Goal: Obtain resource: Obtain resource

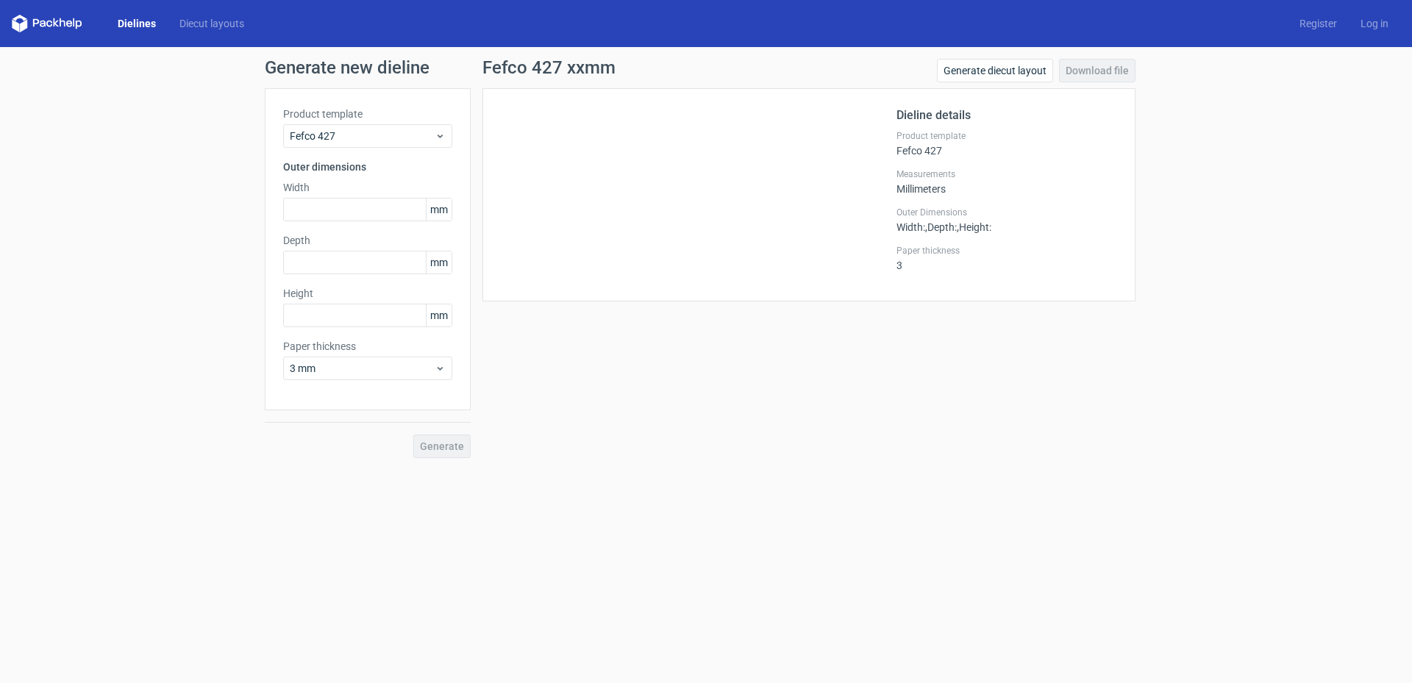
click at [135, 22] on link "Dielines" at bounding box center [137, 23] width 62 height 15
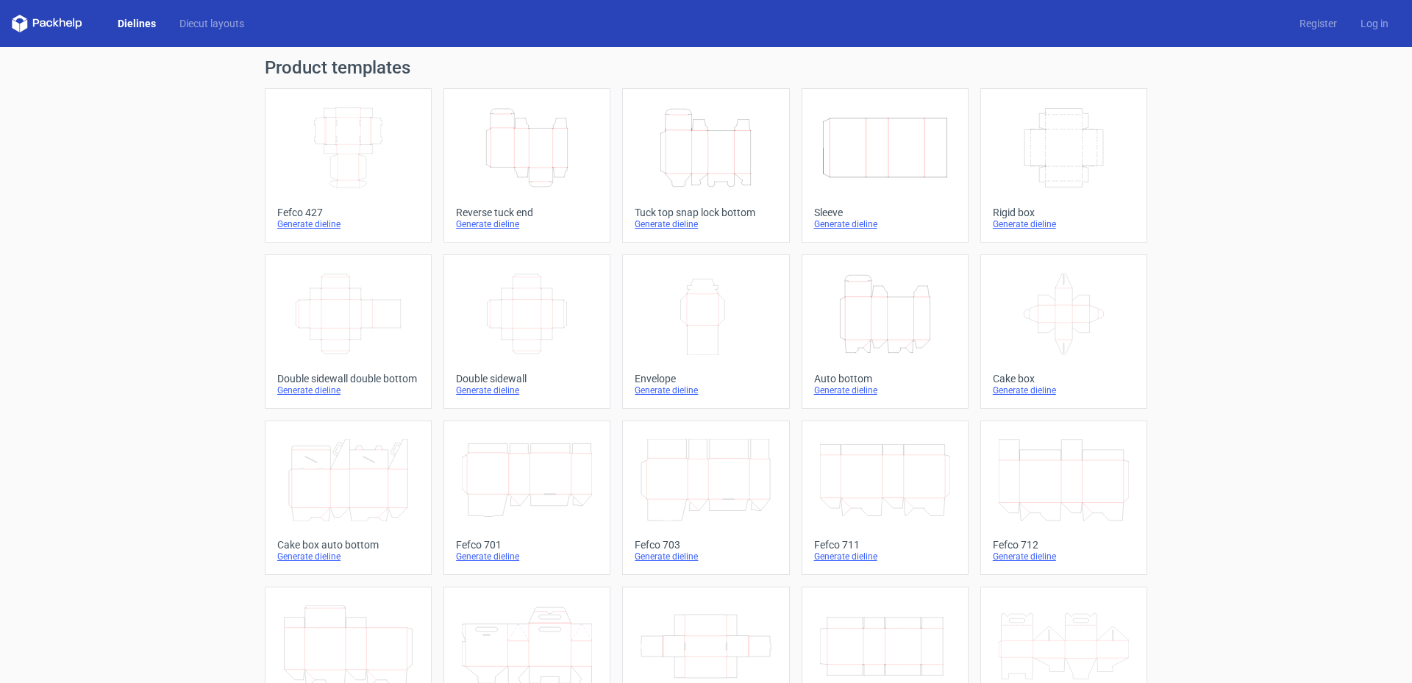
click at [892, 190] on div "Width Depth Height" at bounding box center [885, 148] width 142 height 94
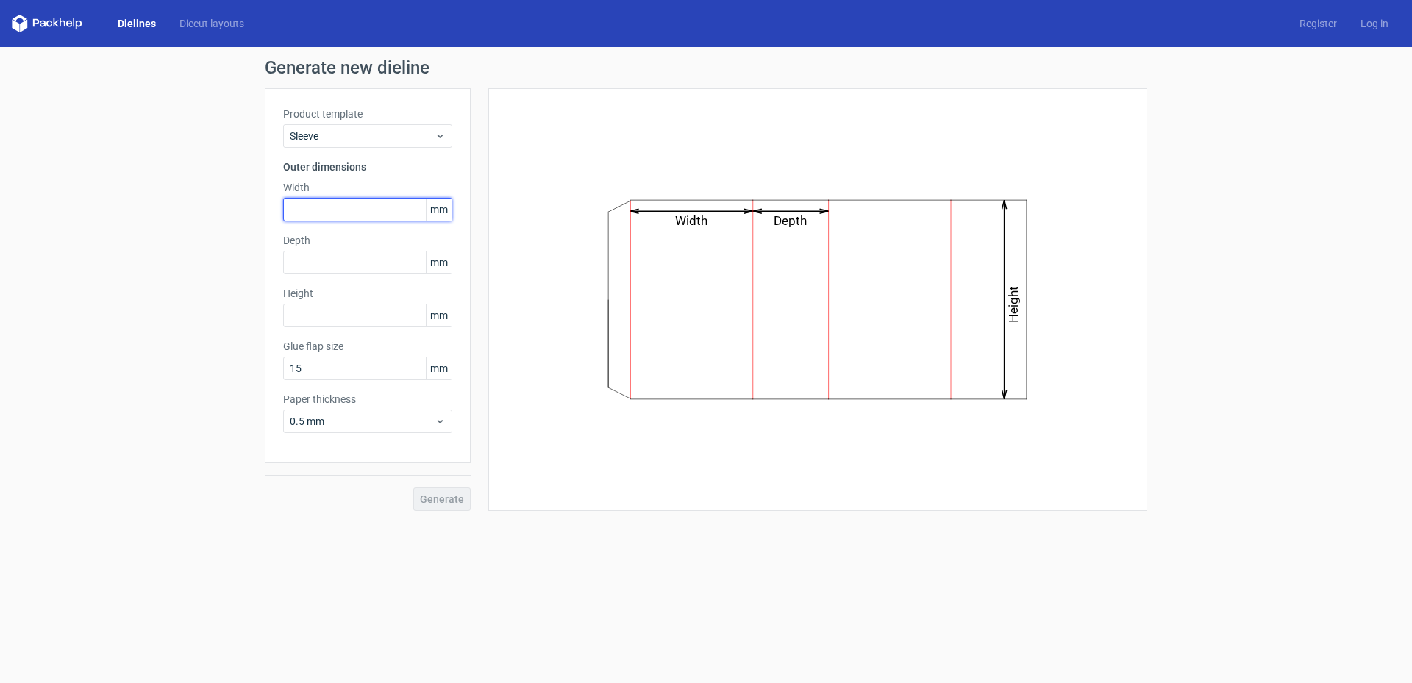
click at [315, 201] on input "text" at bounding box center [367, 210] width 169 height 24
click at [321, 199] on input "text" at bounding box center [367, 210] width 169 height 24
type input "240"
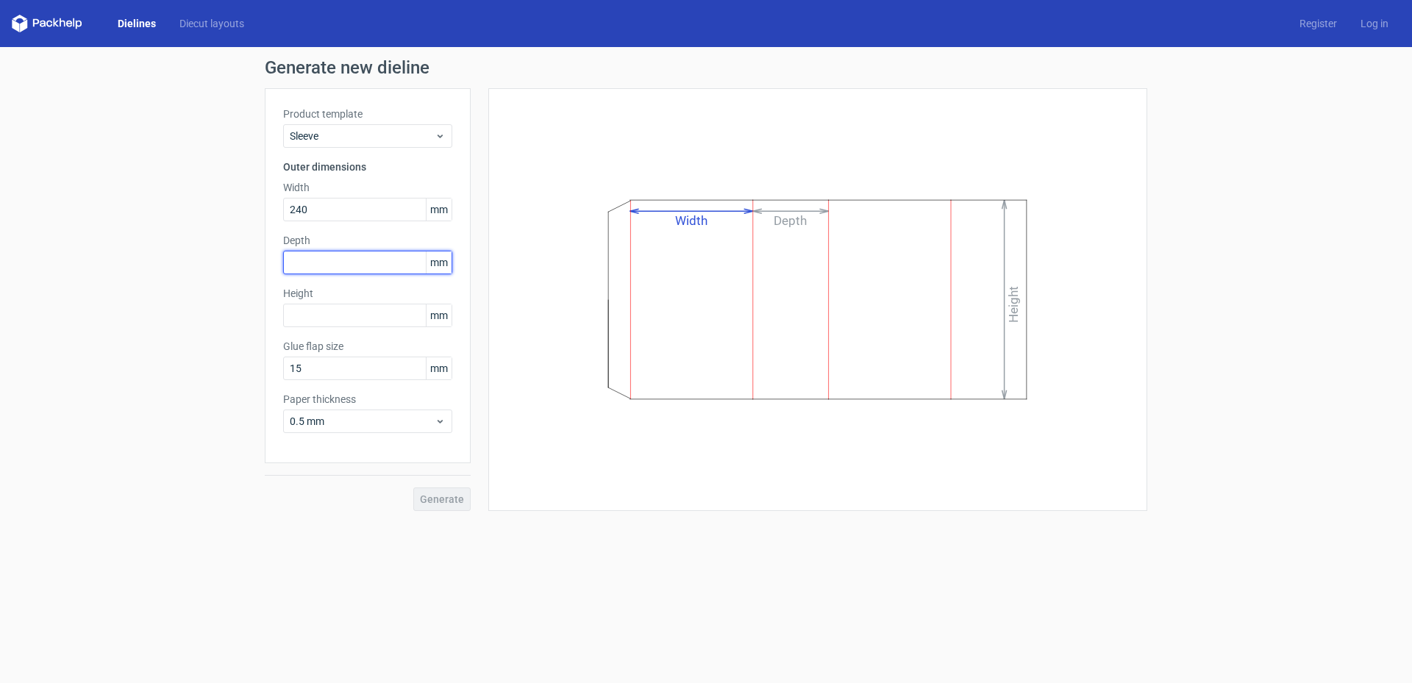
click at [337, 258] on input "text" at bounding box center [367, 263] width 169 height 24
type input "30"
click at [345, 311] on input "text" at bounding box center [367, 316] width 169 height 24
click at [452, 434] on span "Generate" at bounding box center [442, 499] width 44 height 10
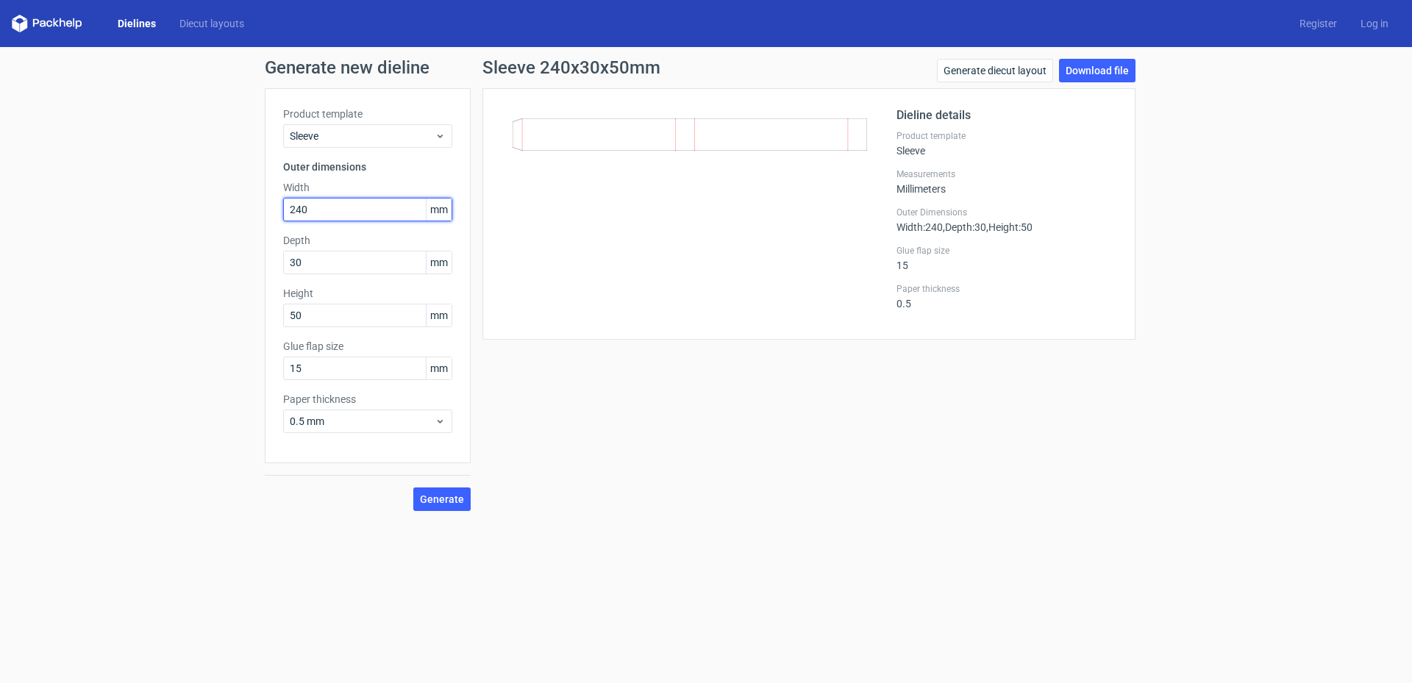
drag, startPoint x: 331, startPoint y: 212, endPoint x: 264, endPoint y: 207, distance: 67.1
click at [271, 210] on div "Product template Sleeve Outer dimensions Width 240 mm Depth 30 mm Height 50 mm …" at bounding box center [368, 275] width 206 height 375
drag, startPoint x: 321, startPoint y: 316, endPoint x: 274, endPoint y: 312, distance: 46.5
click at [274, 312] on div "Product template Sleeve Outer dimensions Width 240 mm Depth 30 mm Height 50 mm …" at bounding box center [368, 275] width 206 height 375
drag, startPoint x: 310, startPoint y: 262, endPoint x: 281, endPoint y: 261, distance: 29.4
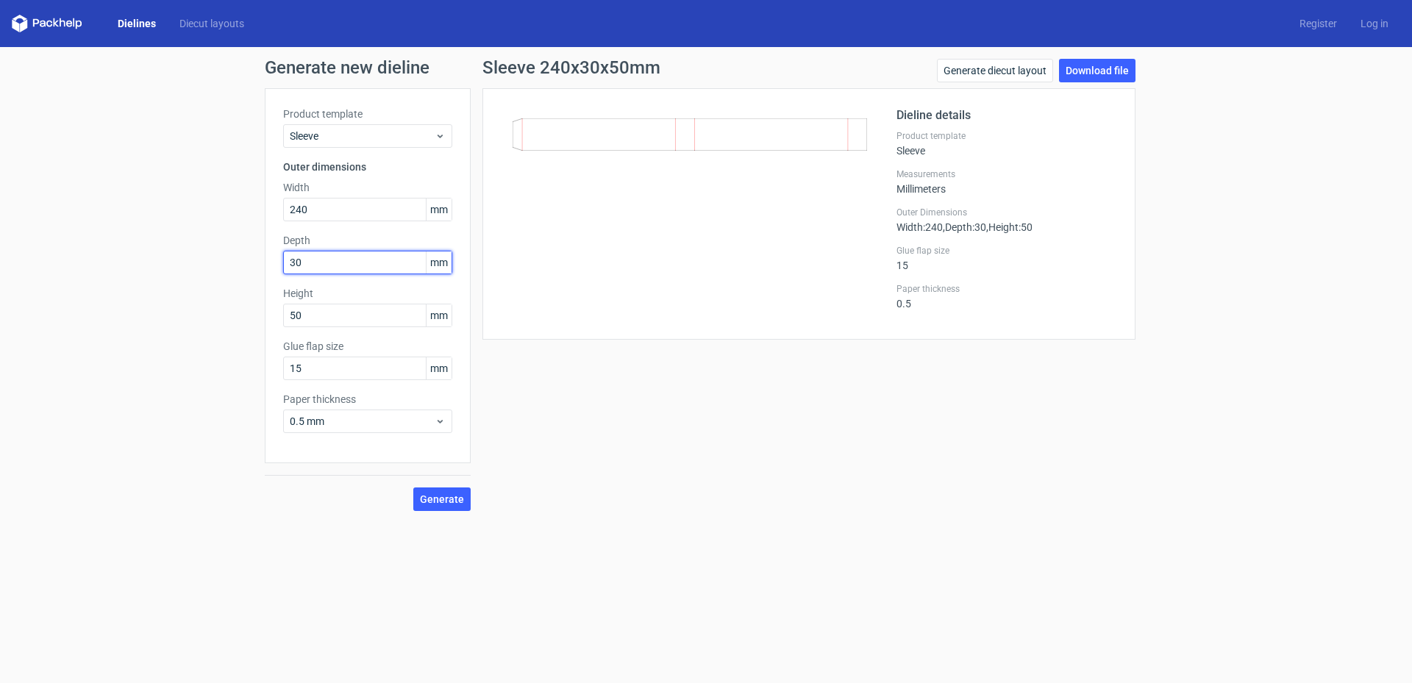
click at [281, 261] on div "Product template Sleeve Outer dimensions Width 240 mm Depth 30 mm Height 50 mm …" at bounding box center [368, 275] width 206 height 375
click at [323, 316] on input "50" at bounding box center [367, 316] width 169 height 24
type input "5"
type input "240"
drag, startPoint x: 340, startPoint y: 210, endPoint x: 267, endPoint y: 201, distance: 74.0
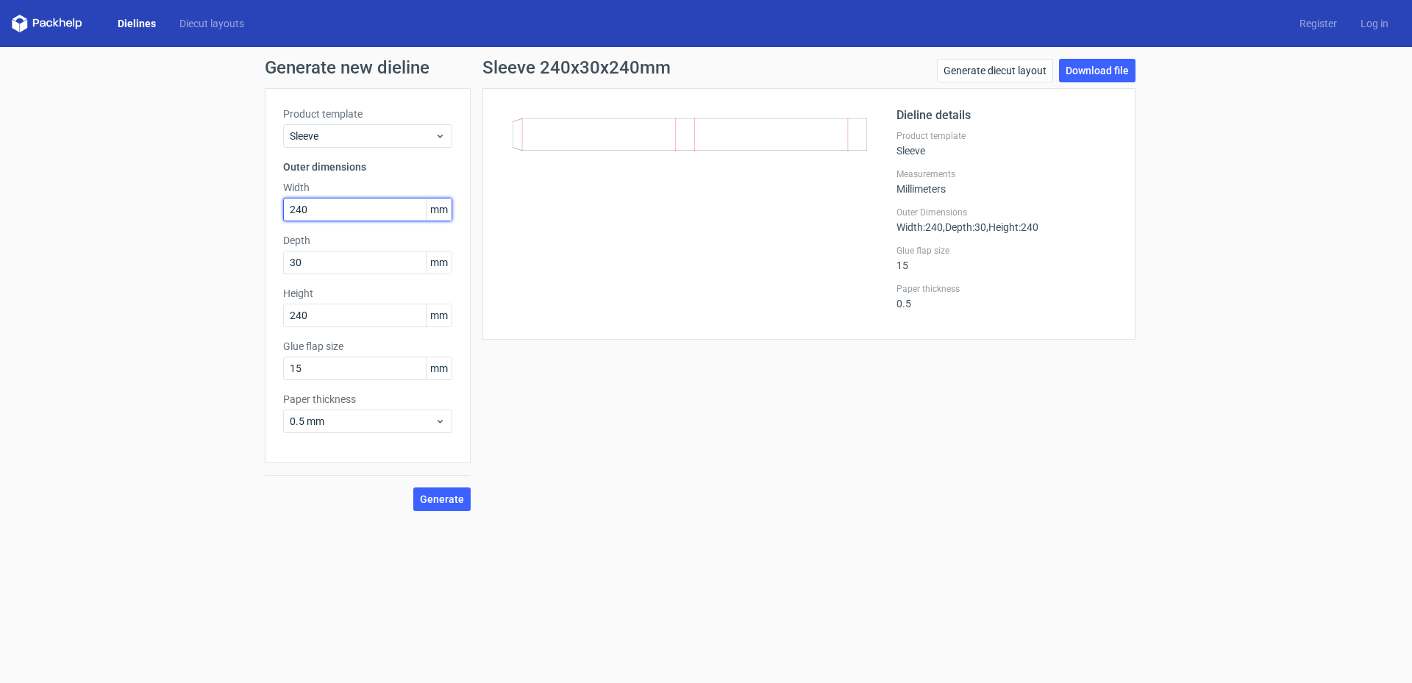
click at [267, 201] on div "Product template Sleeve Outer dimensions Width 240 mm Depth 30 mm Height 240 mm…" at bounding box center [368, 275] width 206 height 375
type input "50"
click at [460, 434] on span "Generate" at bounding box center [442, 499] width 44 height 10
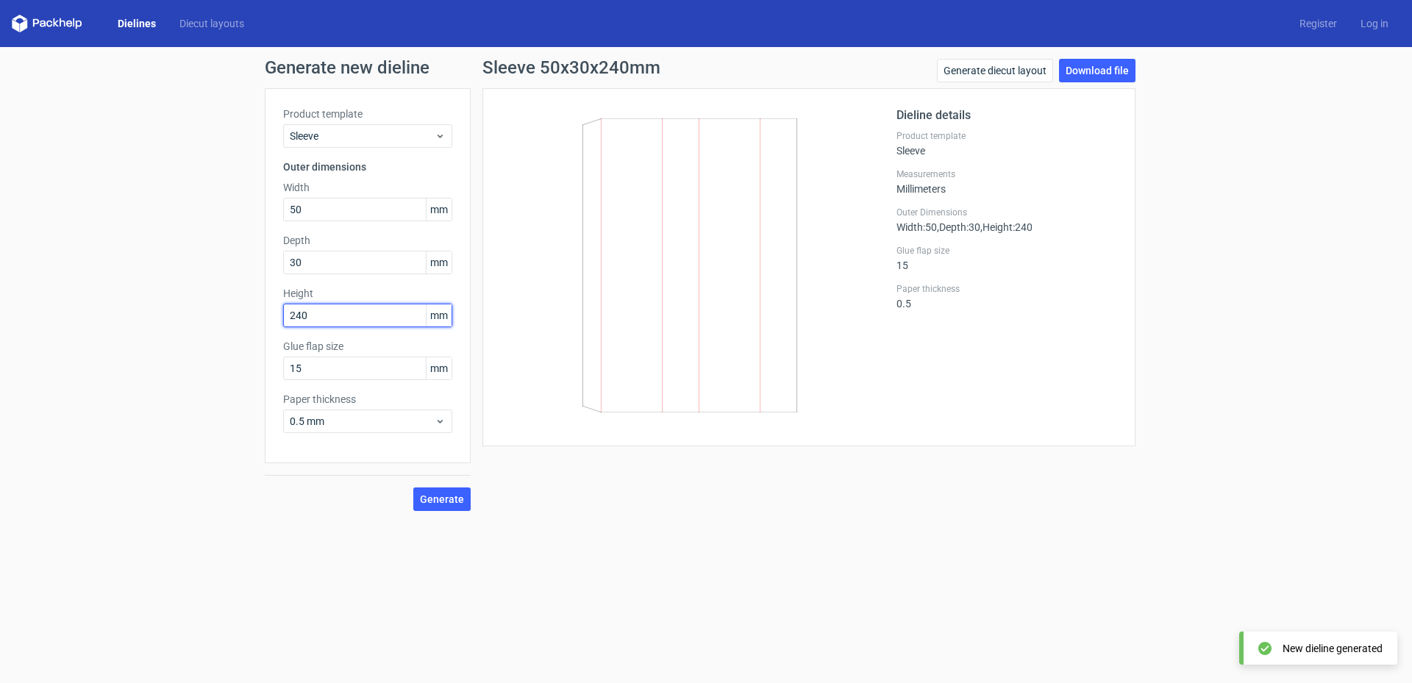
drag, startPoint x: 299, startPoint y: 318, endPoint x: 272, endPoint y: 313, distance: 27.7
click at [272, 313] on div "Product template Sleeve Outer dimensions Width 50 mm Depth 30 mm Height 240 mm …" at bounding box center [368, 275] width 206 height 375
type input "30"
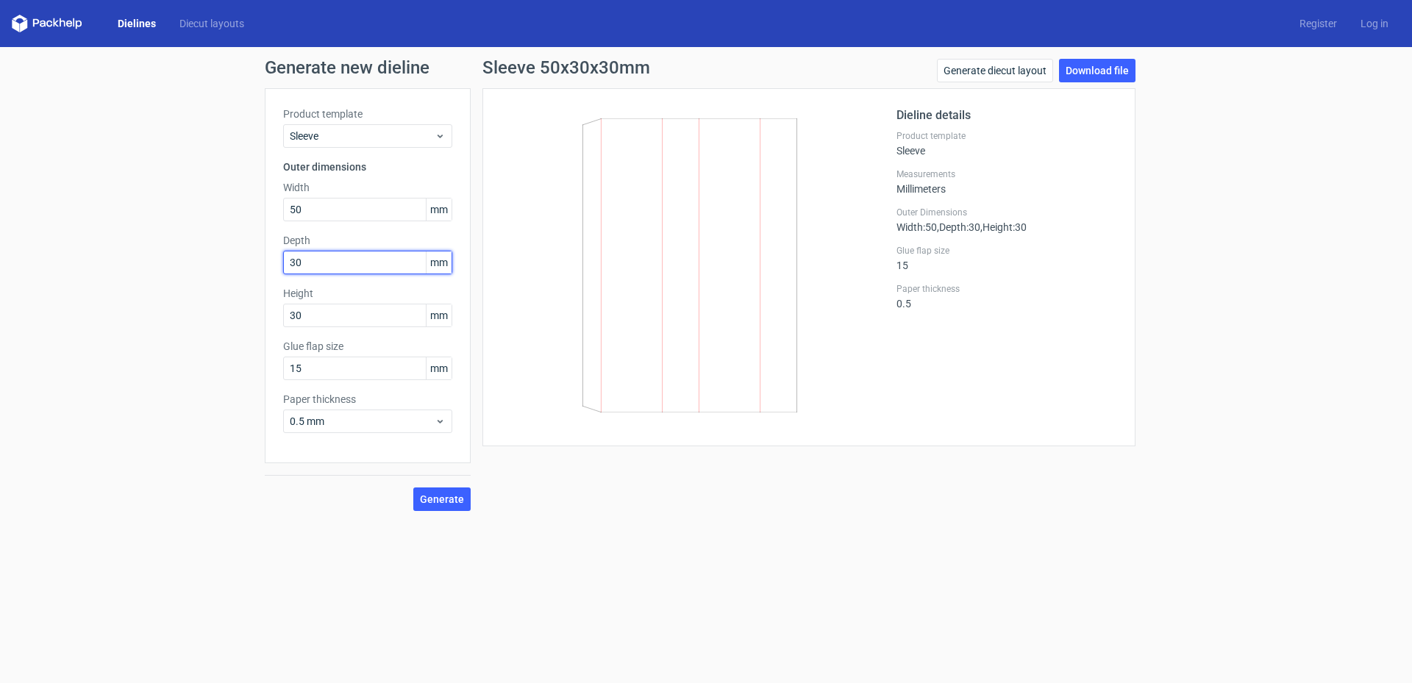
drag, startPoint x: 317, startPoint y: 265, endPoint x: 285, endPoint y: 260, distance: 32.0
click at [286, 261] on input "30" at bounding box center [367, 263] width 169 height 24
type input "240"
click at [439, 434] on button "Generate" at bounding box center [441, 499] width 57 height 24
click at [363, 212] on input "50" at bounding box center [367, 210] width 169 height 24
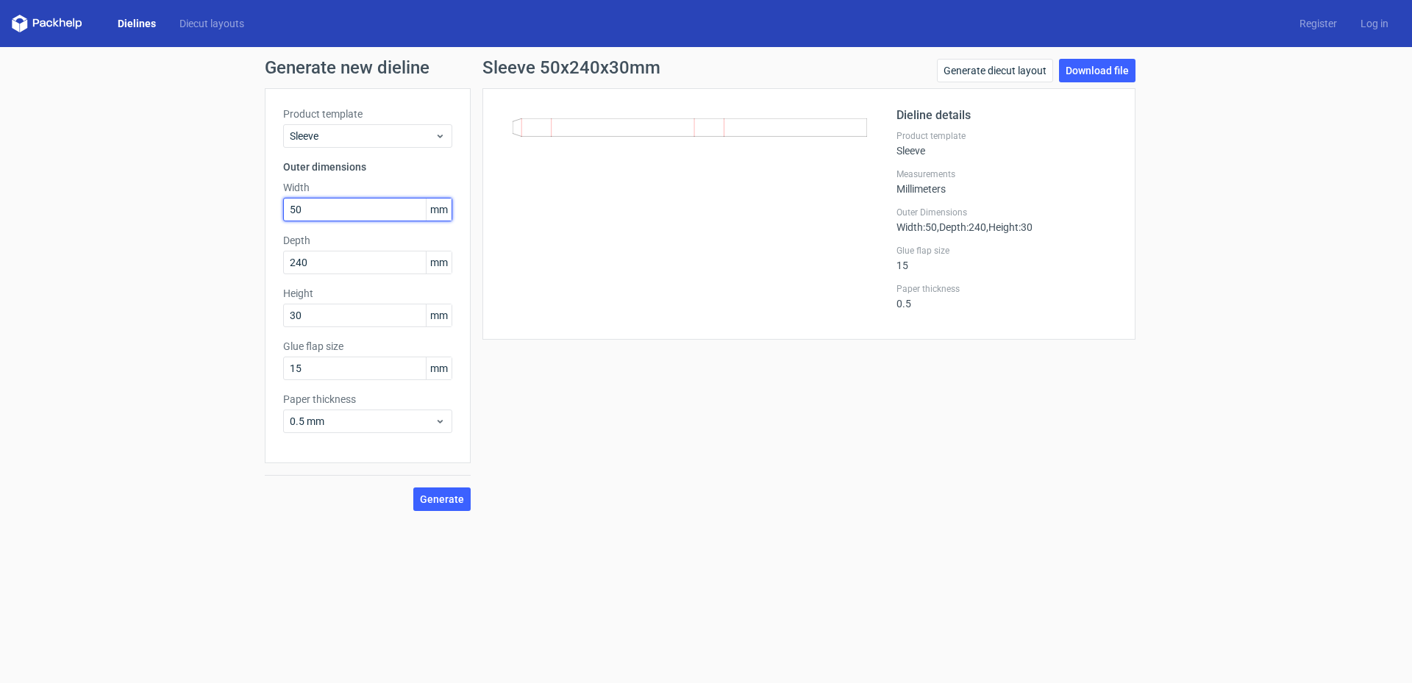
drag, startPoint x: 363, startPoint y: 212, endPoint x: 279, endPoint y: 198, distance: 85.1
click at [279, 198] on div "Product template Sleeve Outer dimensions Width 50 mm Depth 240 mm Height 30 mm …" at bounding box center [368, 275] width 206 height 375
type input "30"
drag, startPoint x: 315, startPoint y: 316, endPoint x: 318, endPoint y: 296, distance: 20.8
click at [273, 315] on div "Product template Sleeve Outer dimensions Width 30 mm Depth 240 mm Height 30 mm …" at bounding box center [368, 275] width 206 height 375
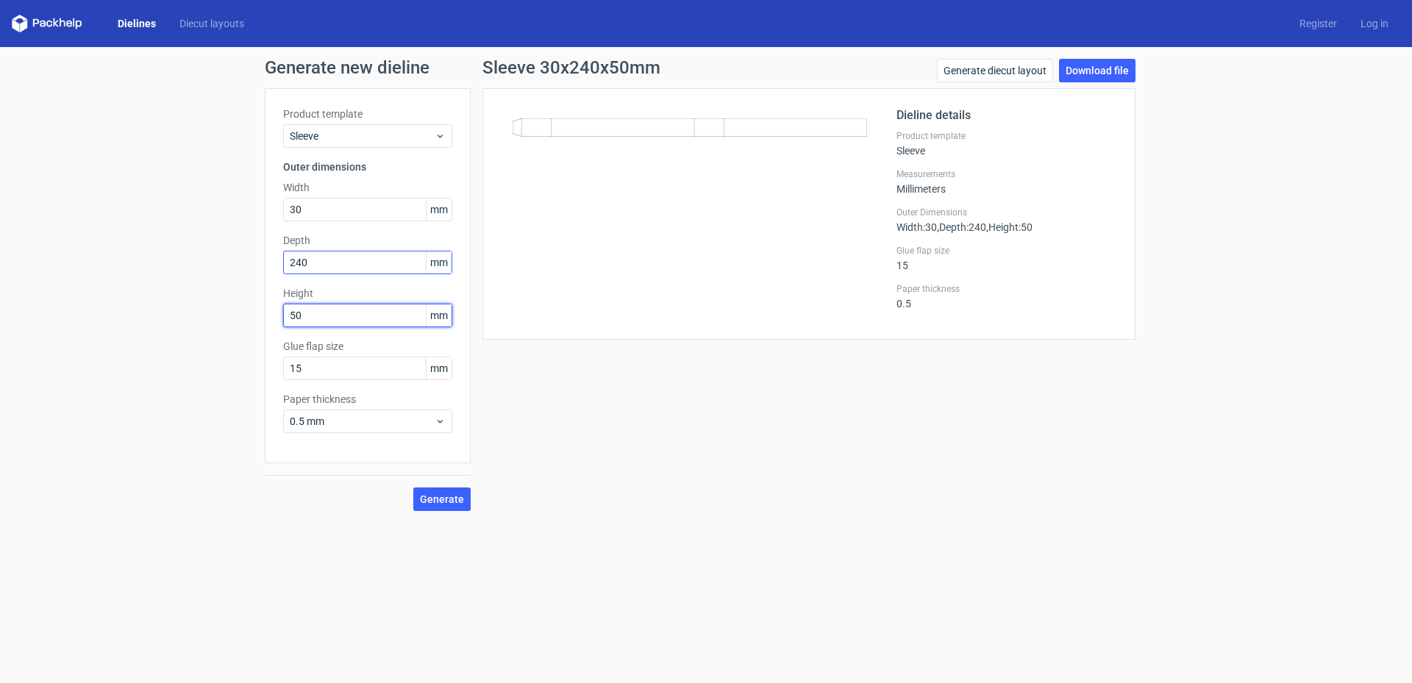
type input "50"
click at [333, 266] on input "240" at bounding box center [367, 263] width 169 height 24
click at [435, 434] on span "Generate" at bounding box center [442, 499] width 44 height 10
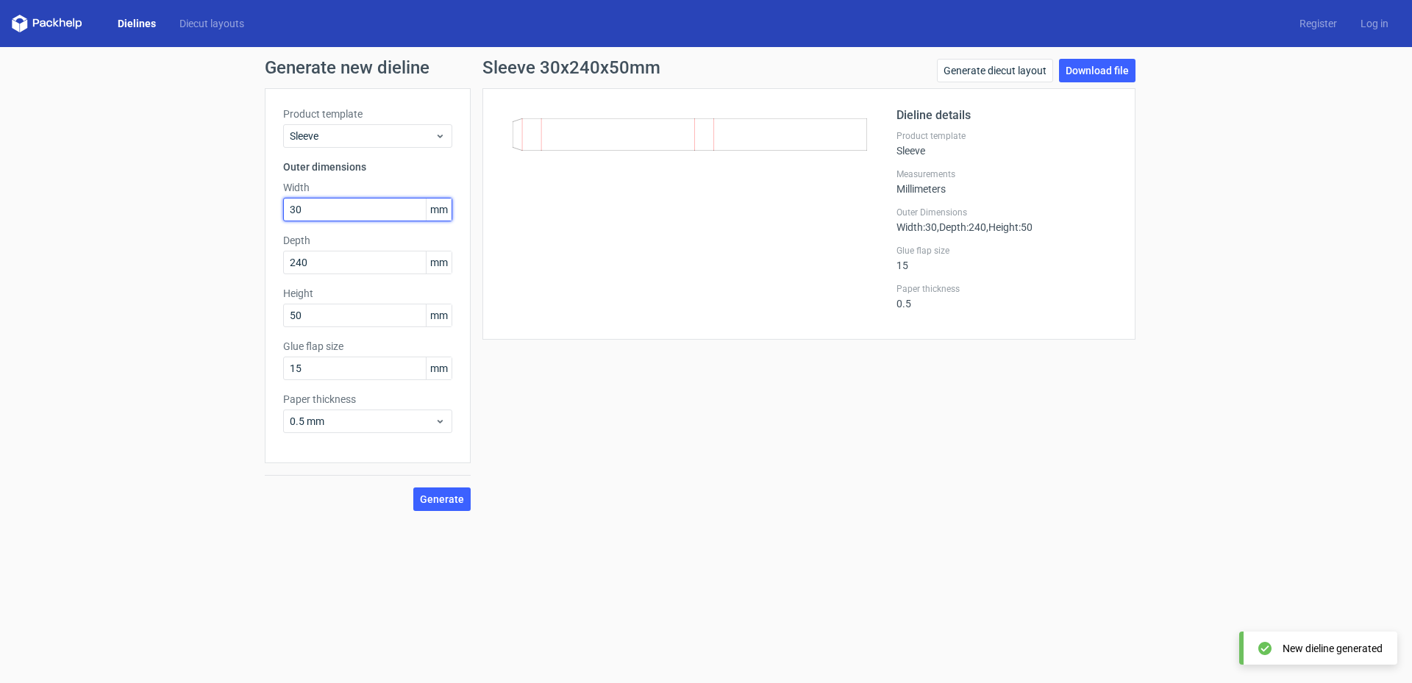
drag, startPoint x: 317, startPoint y: 210, endPoint x: 252, endPoint y: 199, distance: 65.5
click at [253, 199] on div "Generate new dieline Product template Sleeve Outer dimensions Width 30 mm Depth…" at bounding box center [706, 285] width 1412 height 476
type input "240"
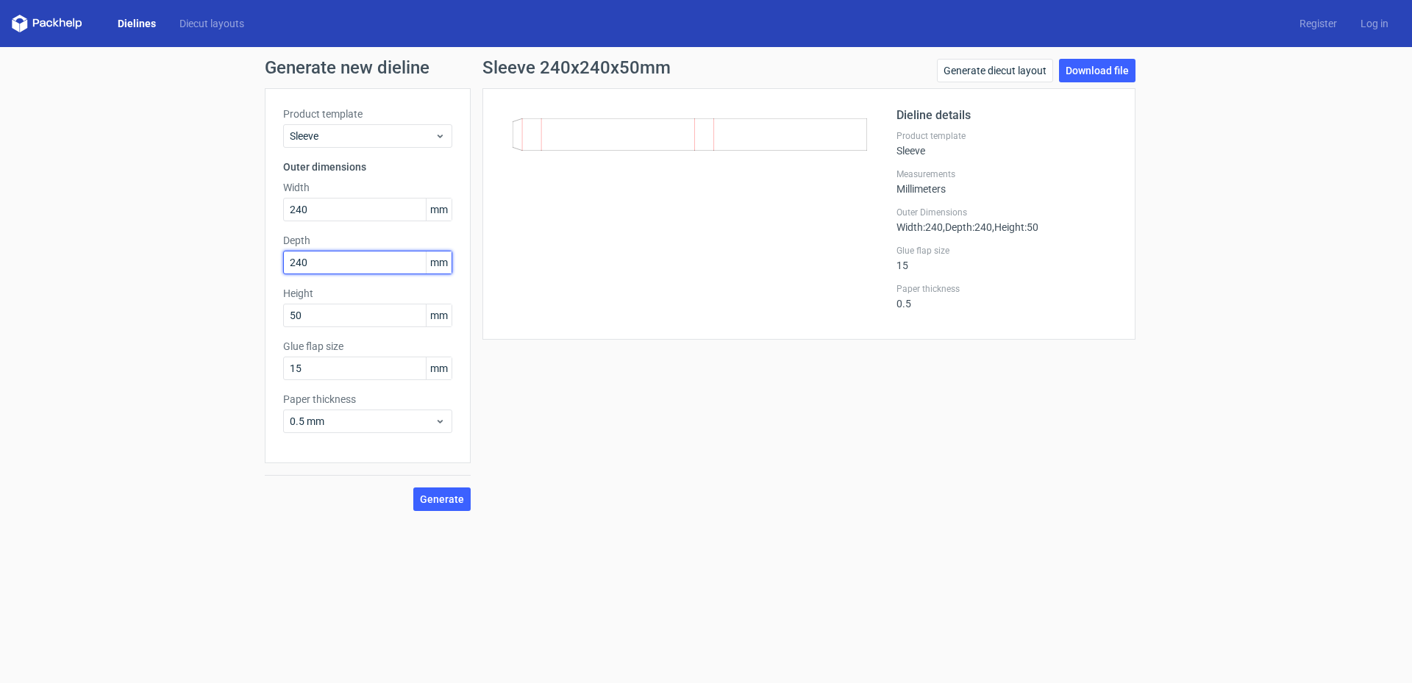
drag, startPoint x: 321, startPoint y: 262, endPoint x: 248, endPoint y: 274, distance: 74.5
click at [248, 274] on div "Generate new dieline Product template Sleeve Outer dimensions Width 240 mm Dept…" at bounding box center [706, 285] width 1412 height 476
type input "30"
click at [435, 434] on span "Generate" at bounding box center [442, 499] width 44 height 10
drag, startPoint x: 320, startPoint y: 323, endPoint x: 246, endPoint y: 326, distance: 74.3
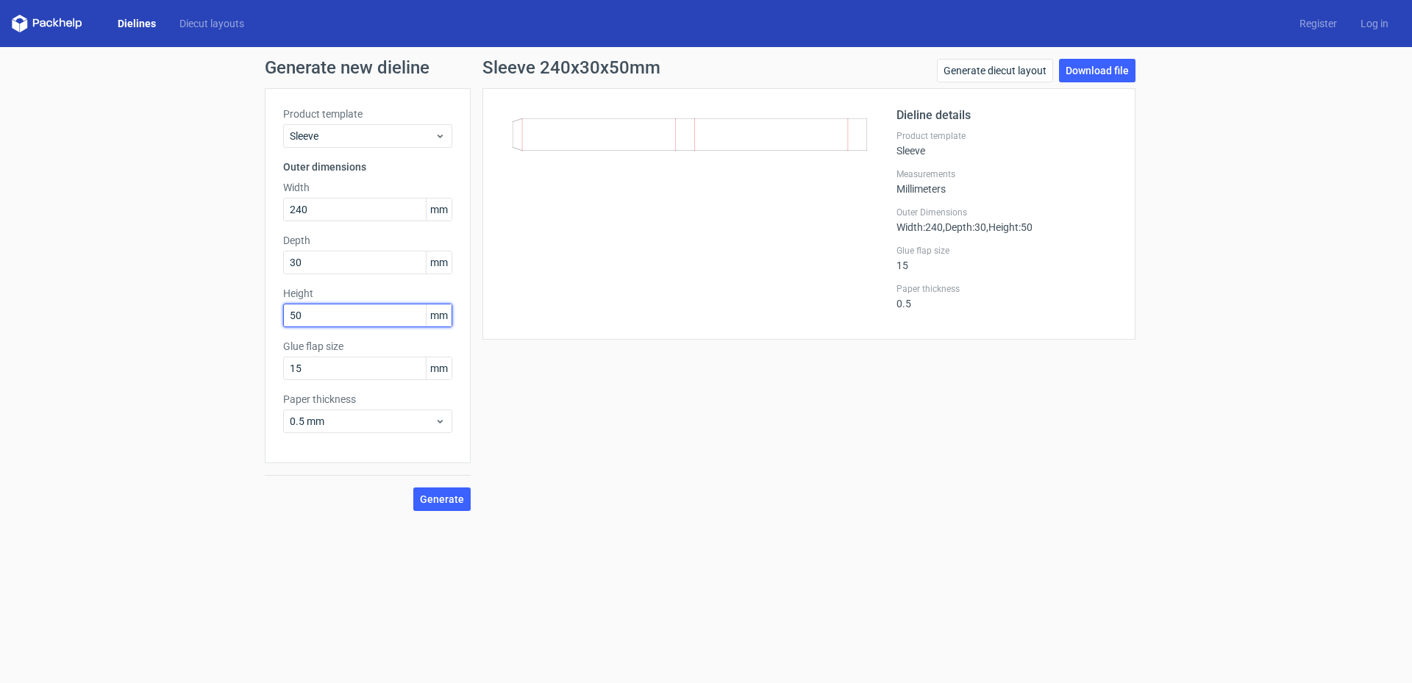
click at [246, 326] on div "Generate new dieline Product template Sleeve Outer dimensions Width 240 mm Dept…" at bounding box center [706, 285] width 1412 height 476
type input "240"
drag, startPoint x: 313, startPoint y: 207, endPoint x: 254, endPoint y: 201, distance: 59.8
click at [254, 201] on div "Generate new dieline Product template Sleeve Outer dimensions Width 240 mm Dept…" at bounding box center [706, 285] width 1412 height 476
type input "50"
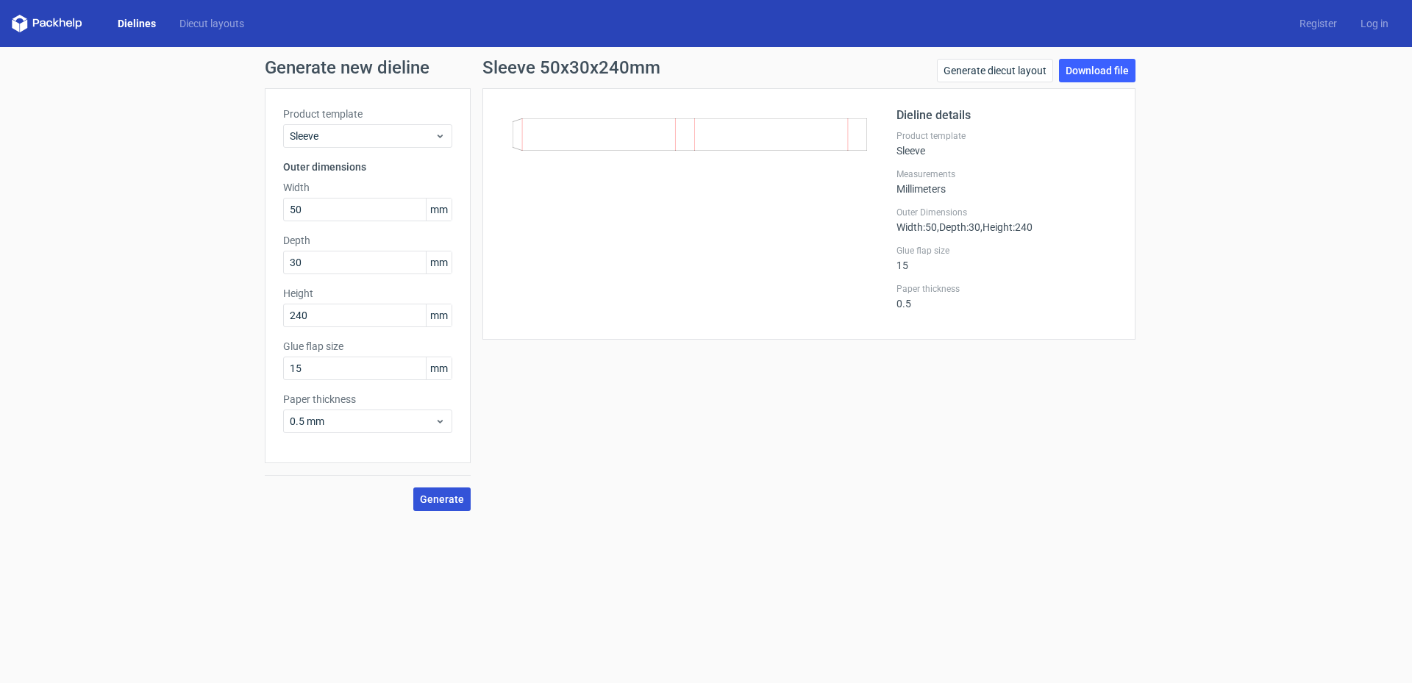
click at [433, 434] on span "Generate" at bounding box center [442, 499] width 44 height 10
click at [503, 434] on div "Generate new dieline Product template Sleeve Outer dimensions Width 50 mm Depth…" at bounding box center [706, 285] width 1412 height 476
click at [943, 71] on link "Download file" at bounding box center [1097, 71] width 76 height 24
click at [149, 20] on link "Dielines" at bounding box center [137, 23] width 62 height 15
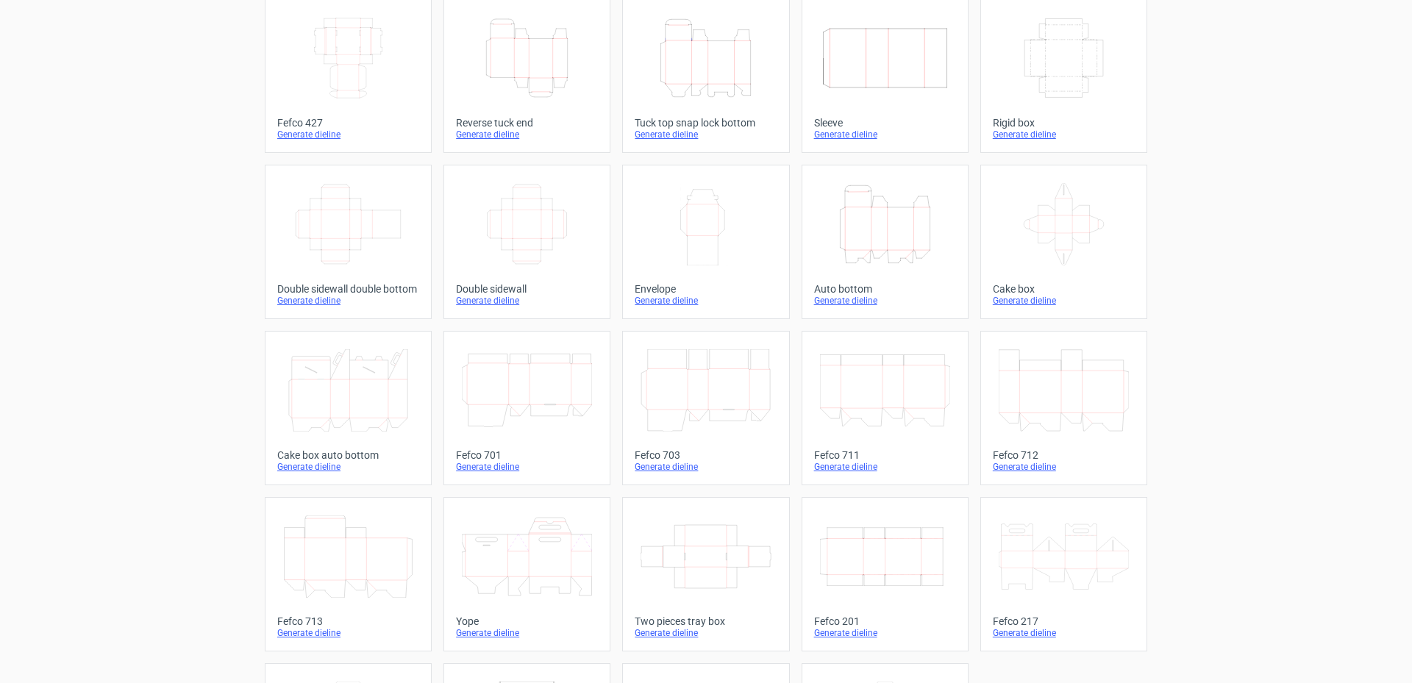
scroll to position [89, 0]
click at [943, 71] on icon "Width Depth Height" at bounding box center [1063, 59] width 130 height 82
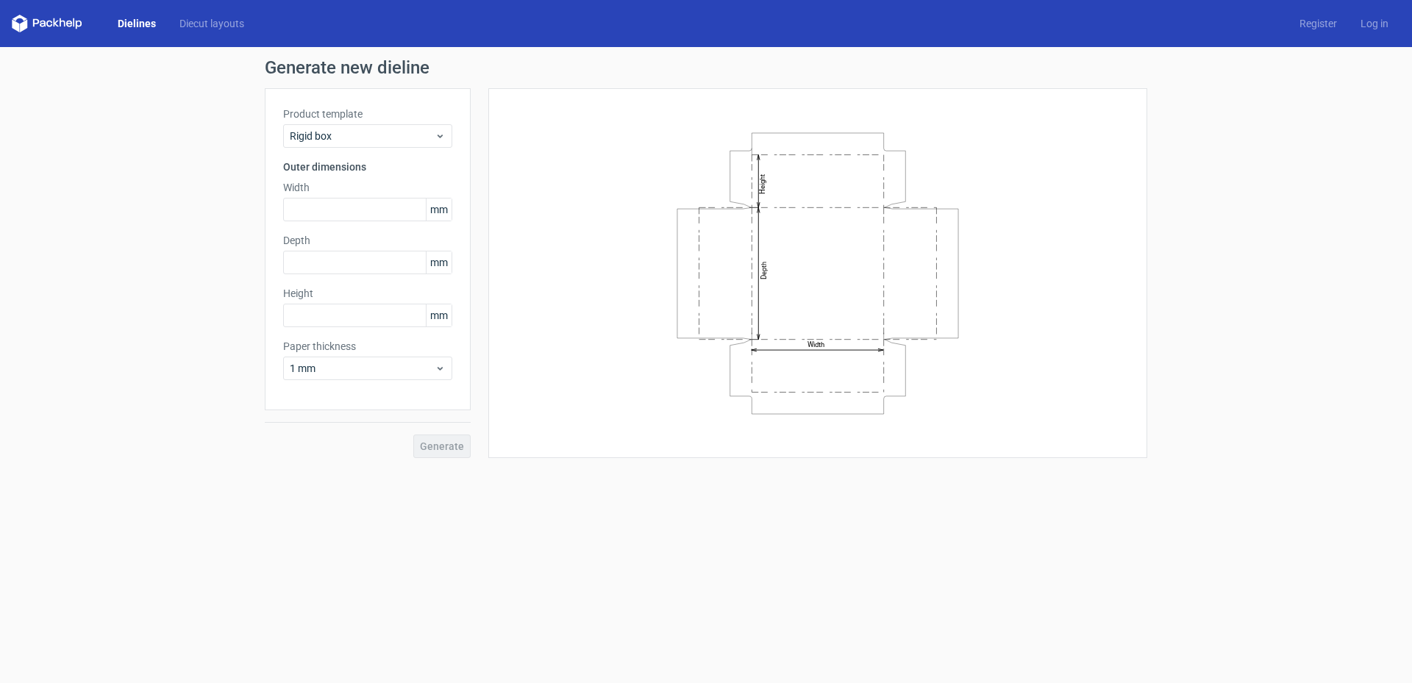
click at [133, 24] on link "Dielines" at bounding box center [137, 23] width 62 height 15
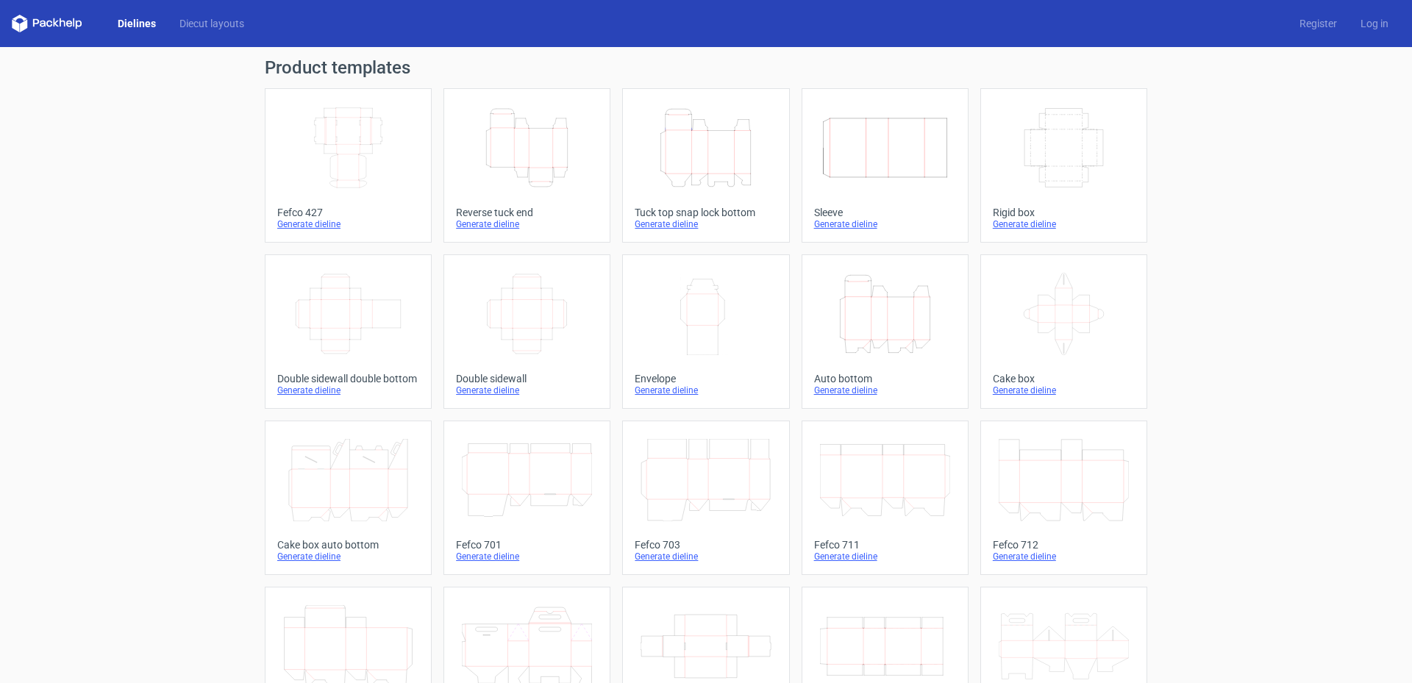
click at [557, 304] on icon "Width Depth Height" at bounding box center [527, 314] width 130 height 82
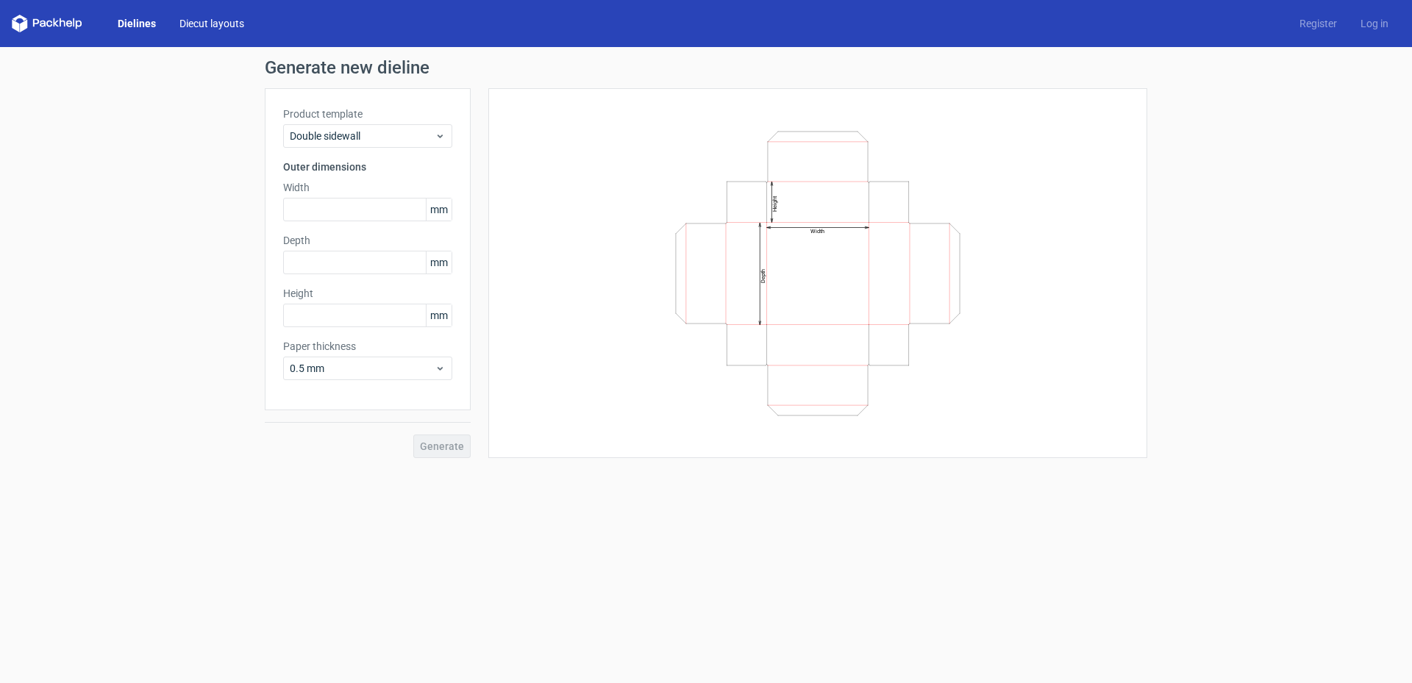
click at [219, 17] on link "Diecut layouts" at bounding box center [212, 23] width 88 height 15
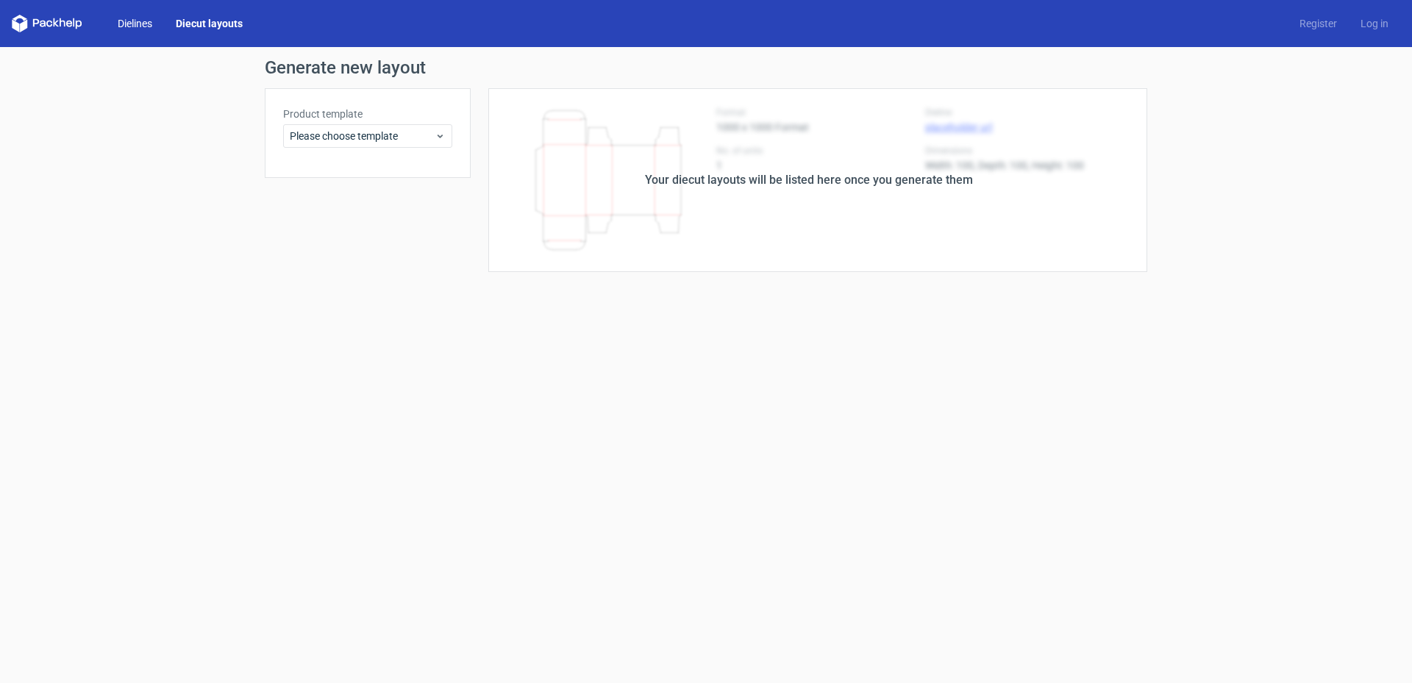
click at [141, 19] on link "Dielines" at bounding box center [135, 23] width 58 height 15
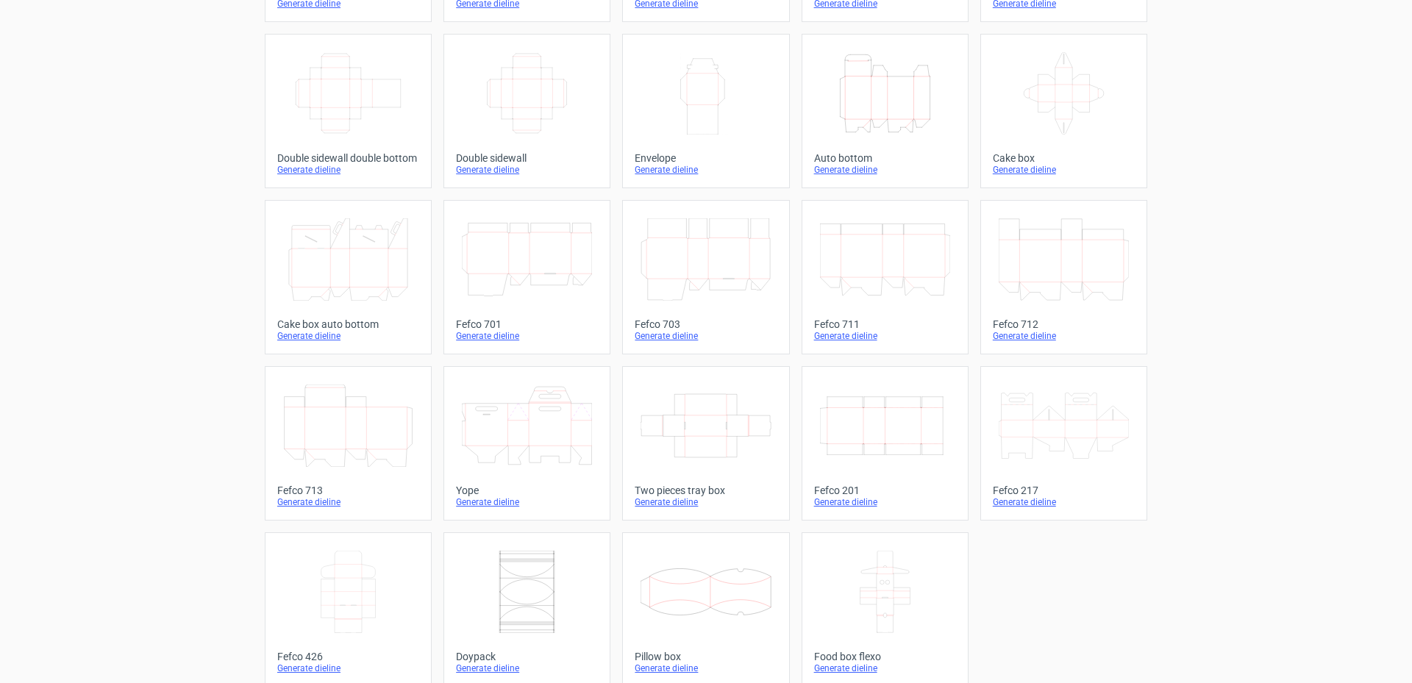
scroll to position [147, 0]
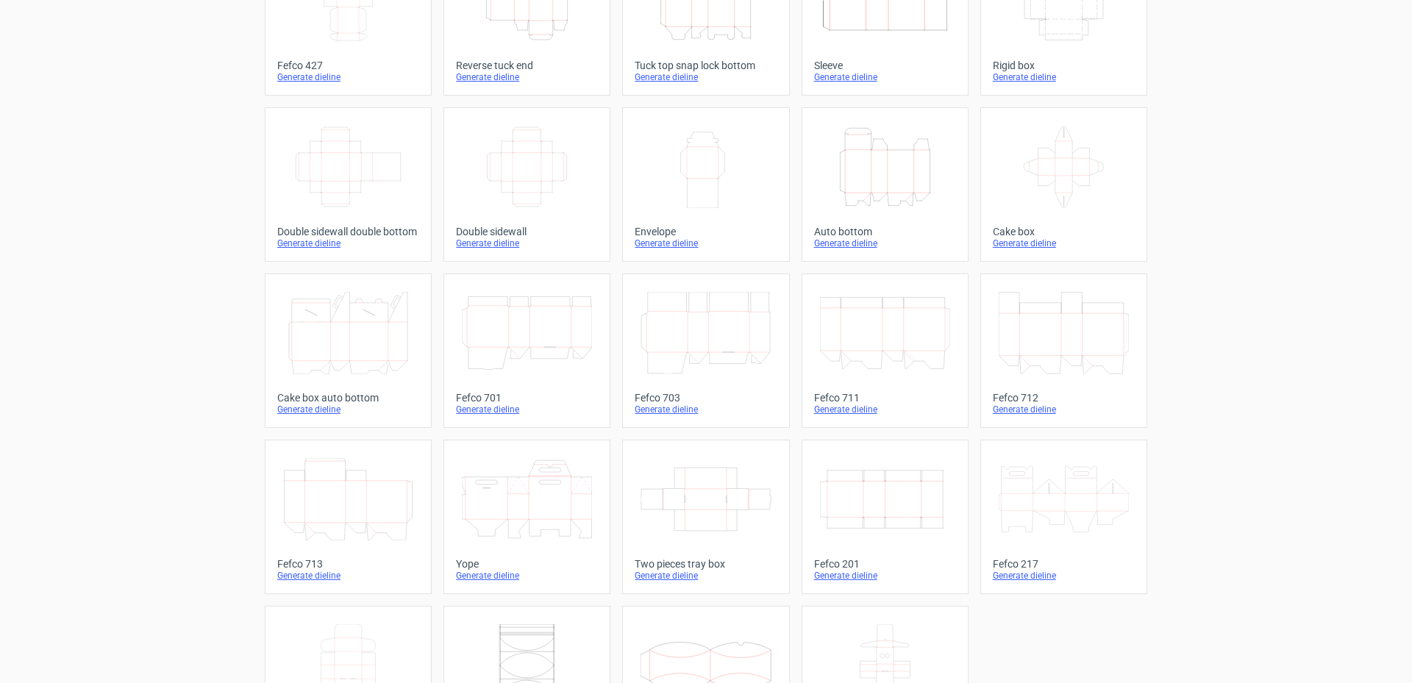
click at [654, 434] on icon at bounding box center [705, 499] width 130 height 82
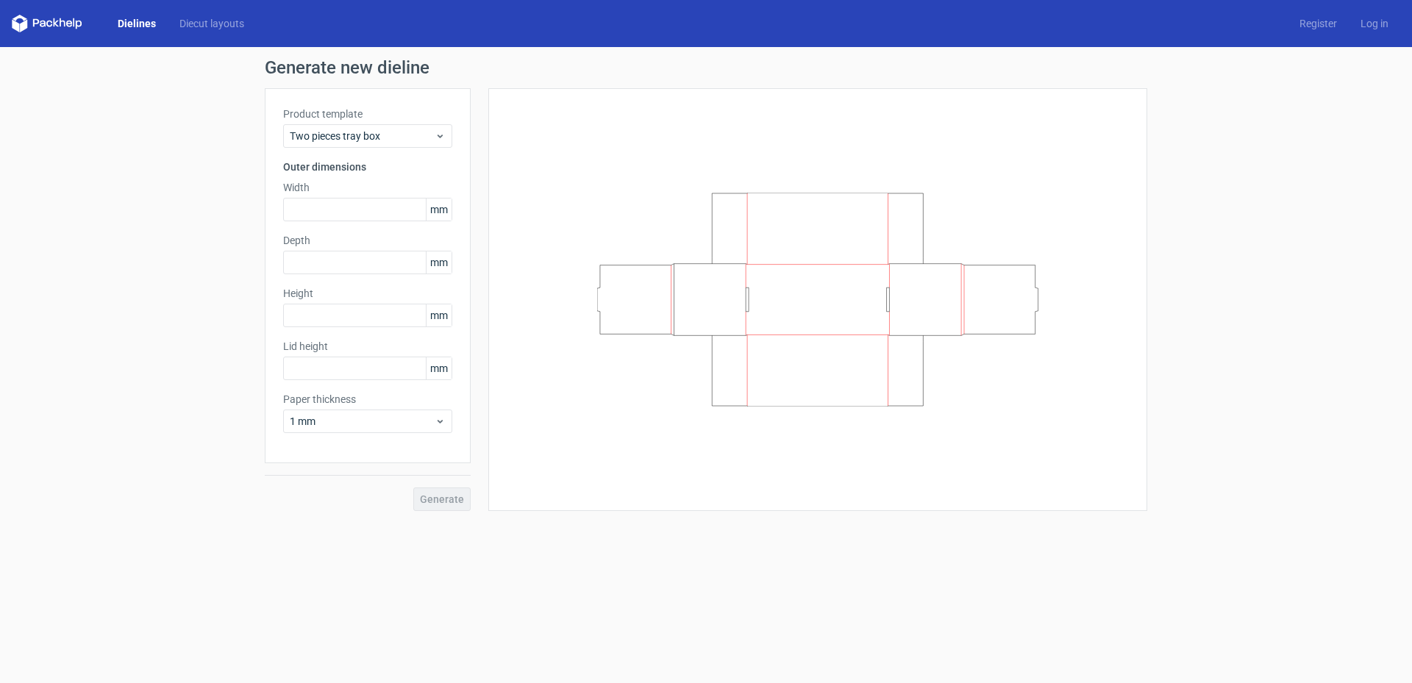
click at [126, 20] on link "Dielines" at bounding box center [137, 23] width 62 height 15
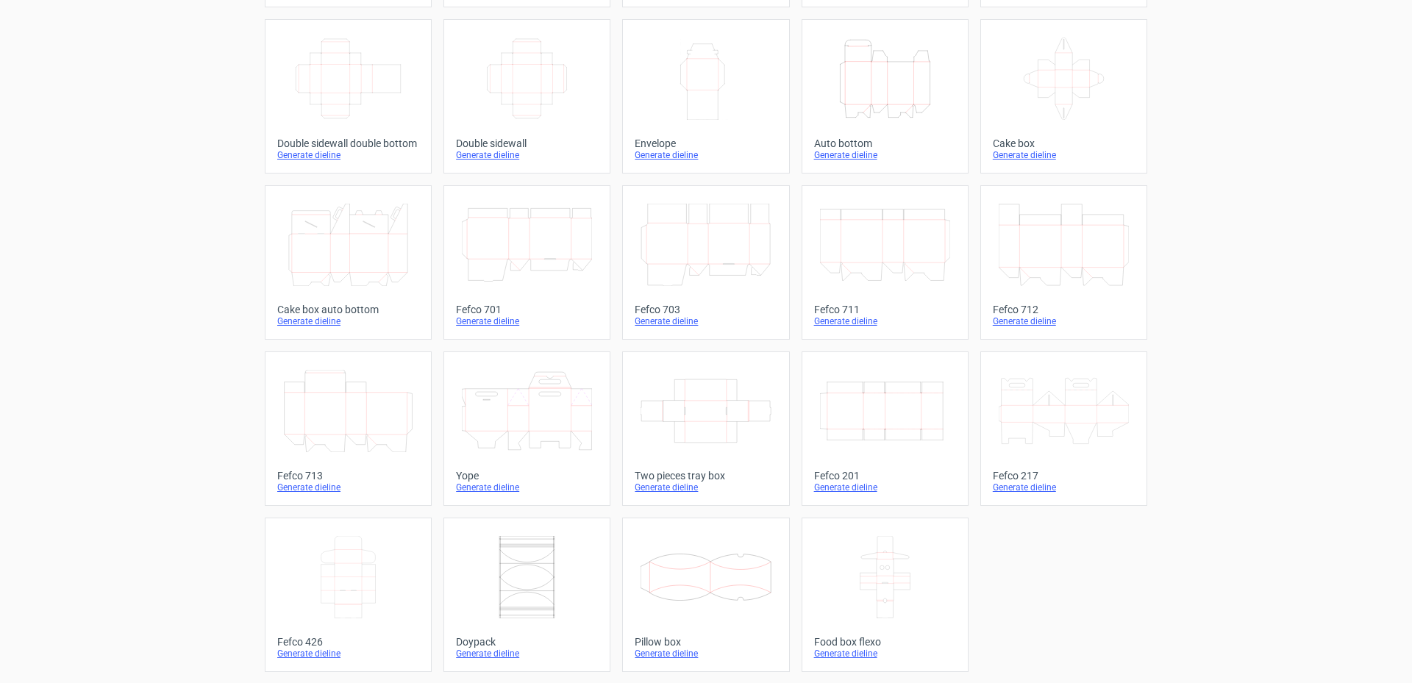
scroll to position [236, 0]
